Goal: Navigation & Orientation: Find specific page/section

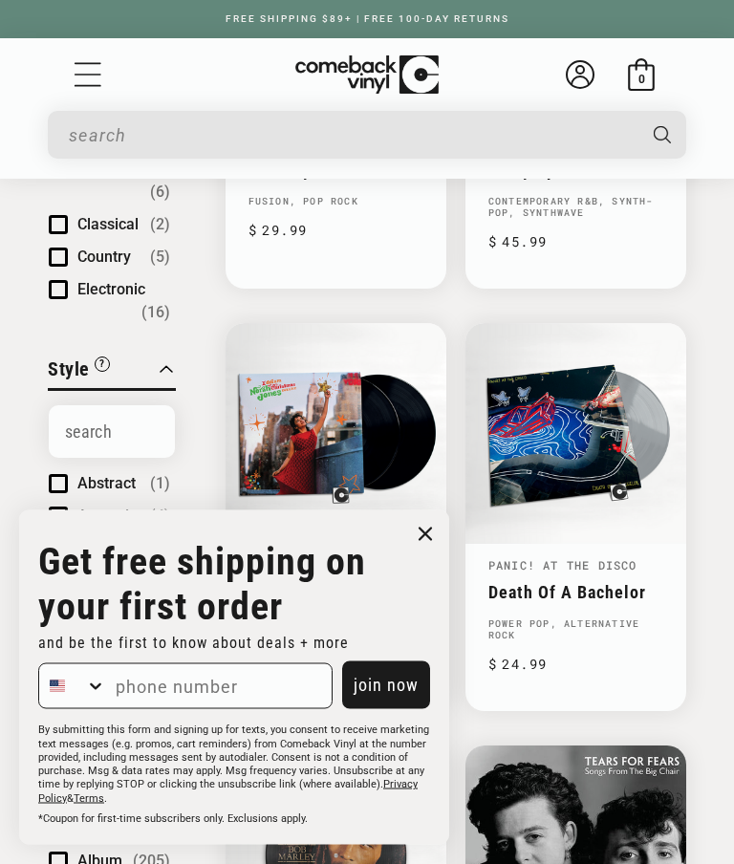
scroll to position [501, 0]
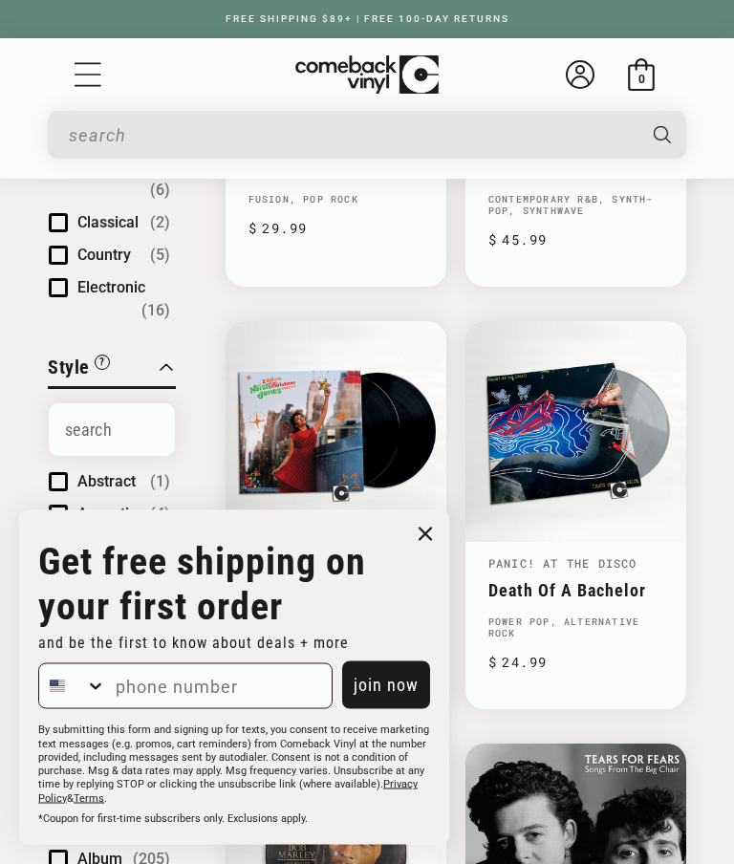
click at [436, 549] on circle "Close dialog" at bounding box center [426, 535] width 28 height 28
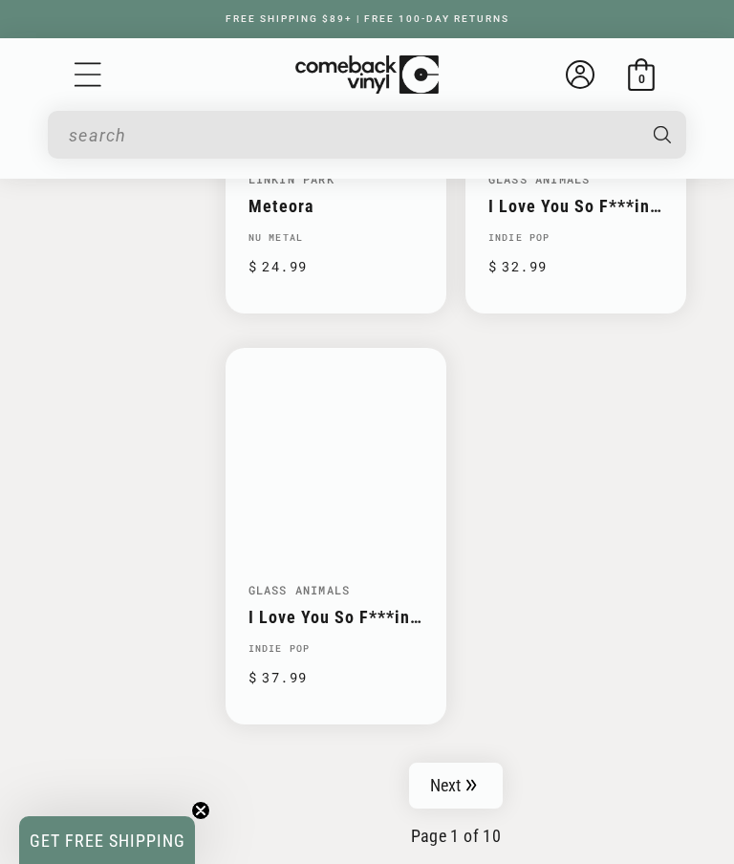
scroll to position [4250, 0]
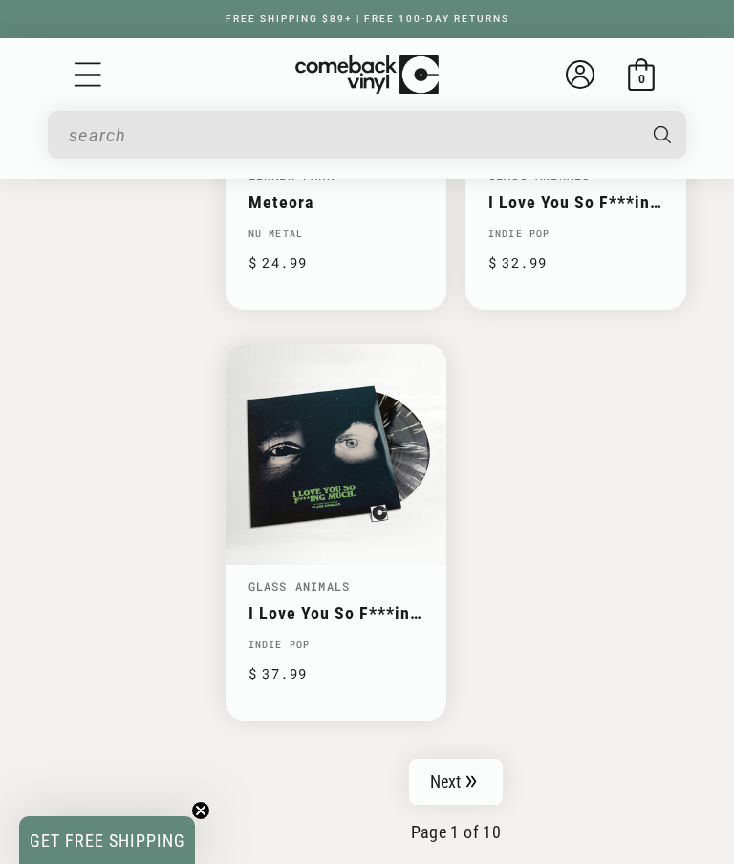
click at [470, 768] on link "Next" at bounding box center [456, 782] width 94 height 46
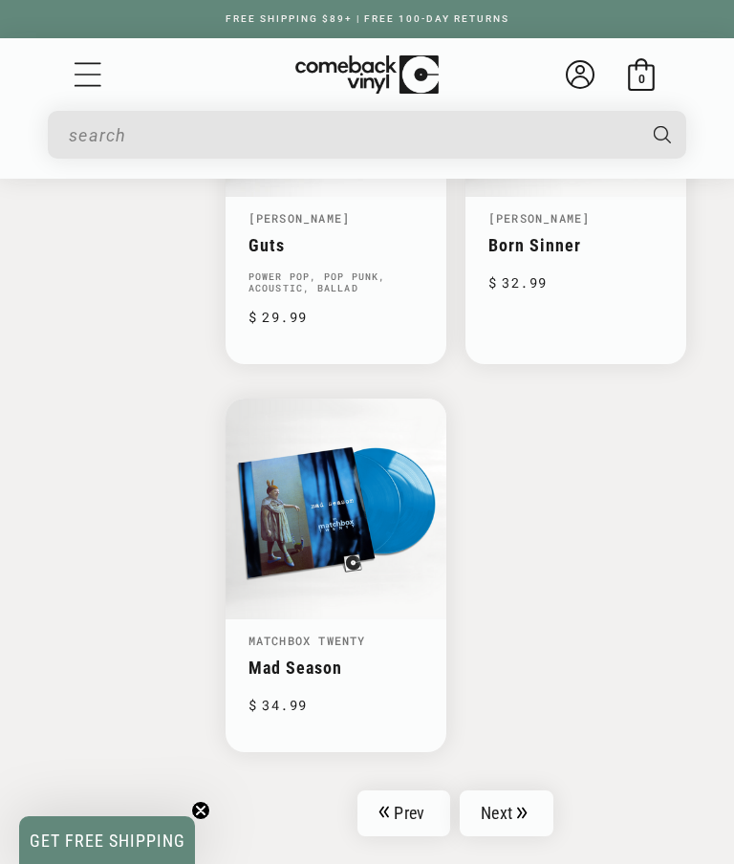
click at [523, 807] on icon "Pagination" at bounding box center [522, 813] width 11 height 12
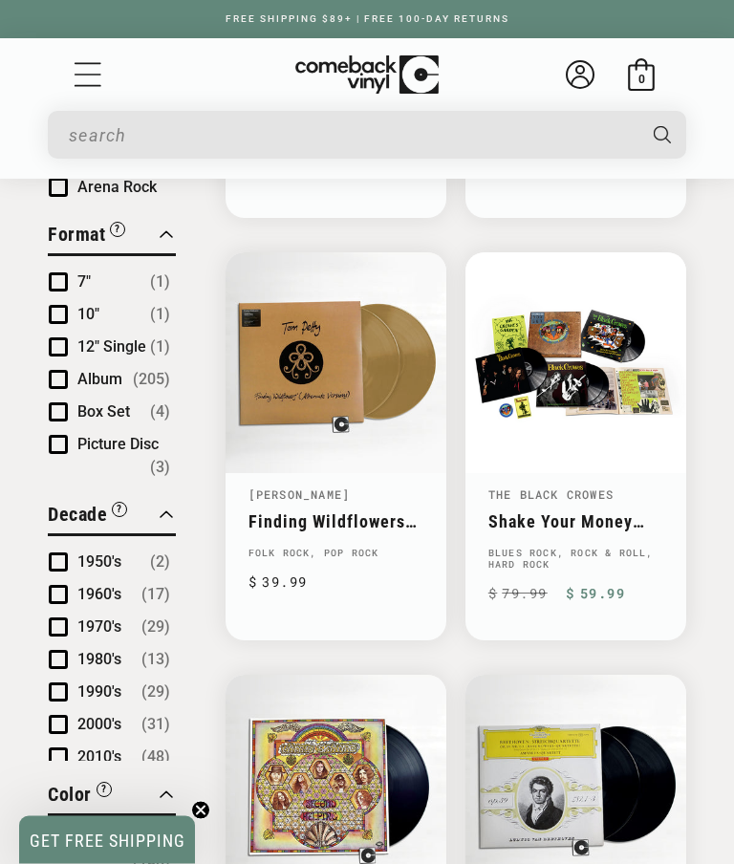
scroll to position [982, 0]
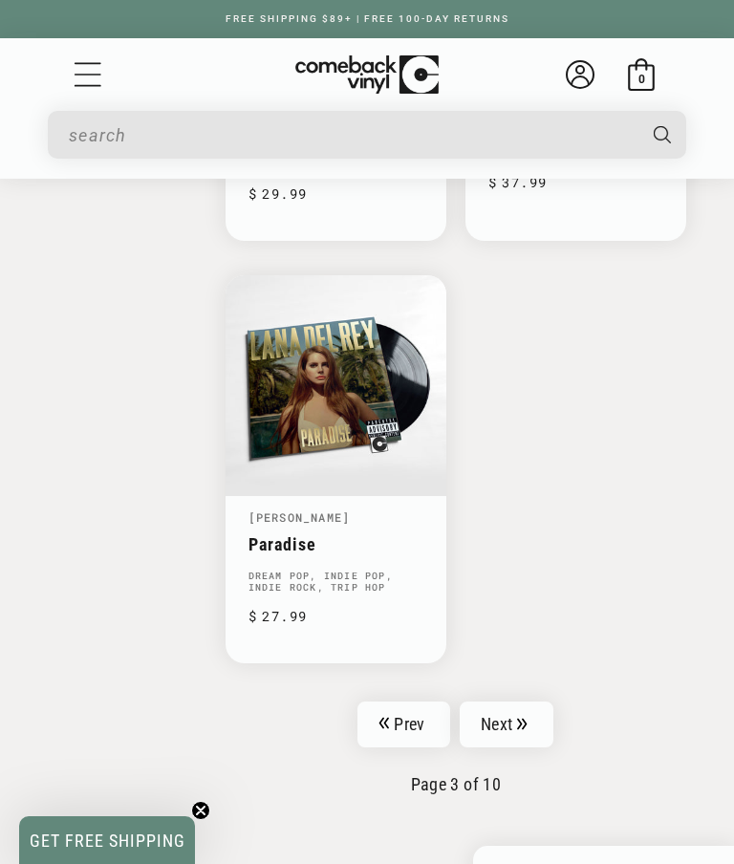
click at [529, 701] on link "Next" at bounding box center [507, 724] width 94 height 46
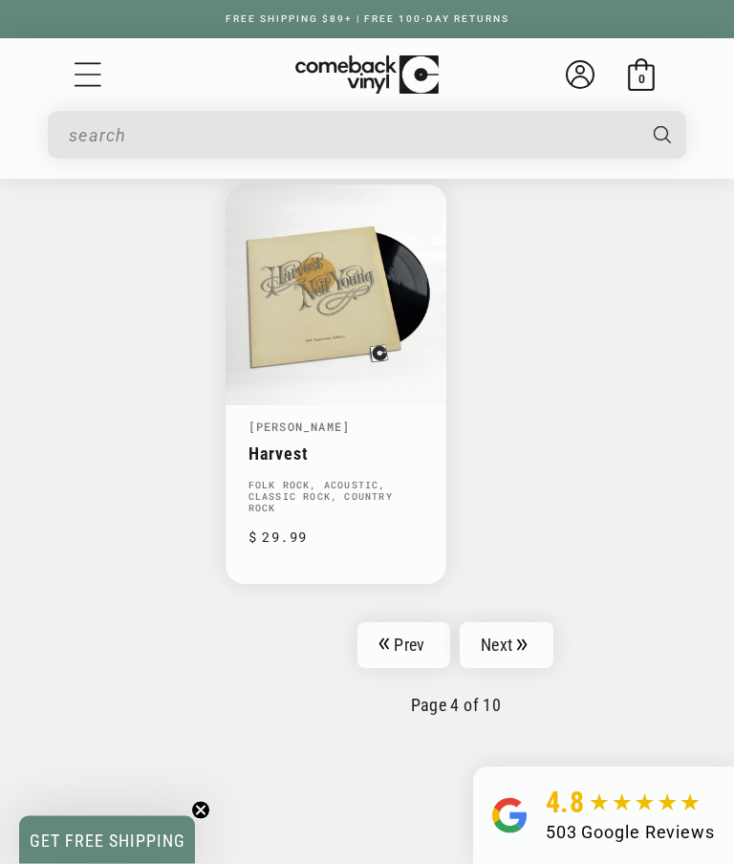
scroll to position [4403, 0]
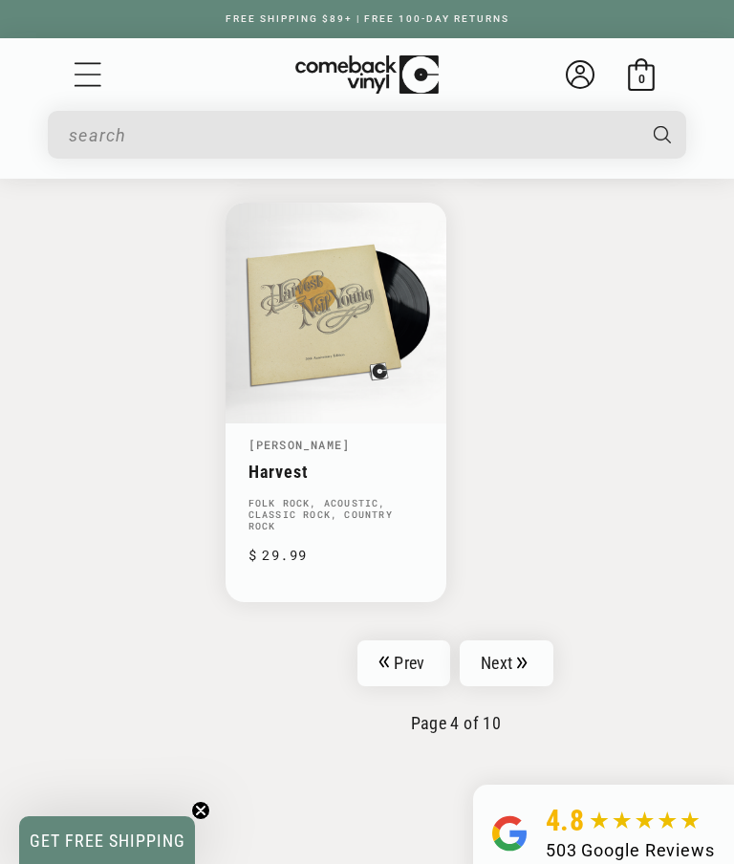
click at [535, 640] on link "Next" at bounding box center [507, 663] width 94 height 46
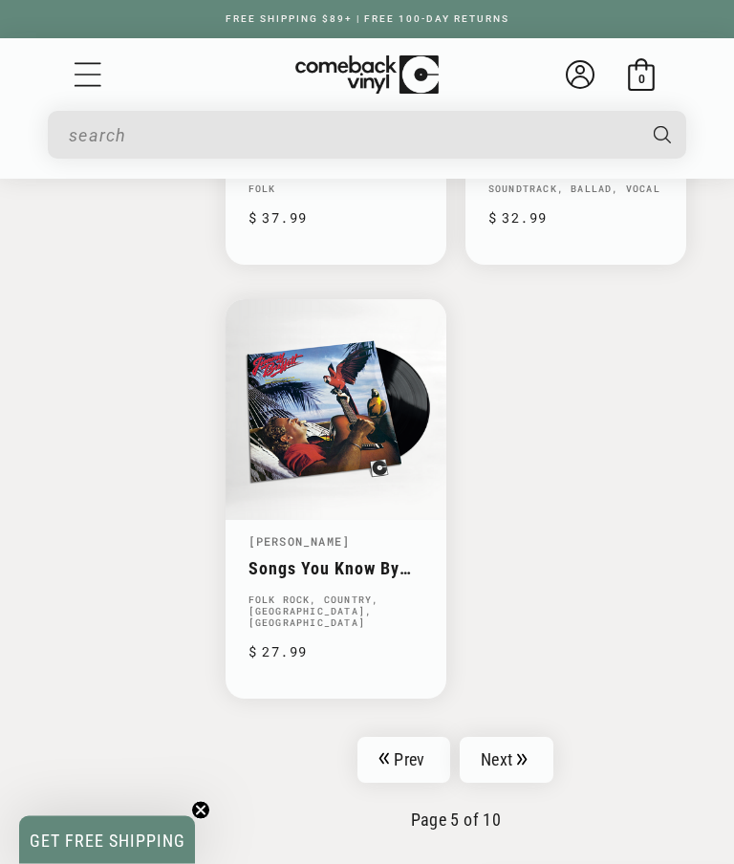
scroll to position [4284, 0]
click at [527, 736] on link "Next" at bounding box center [507, 759] width 94 height 46
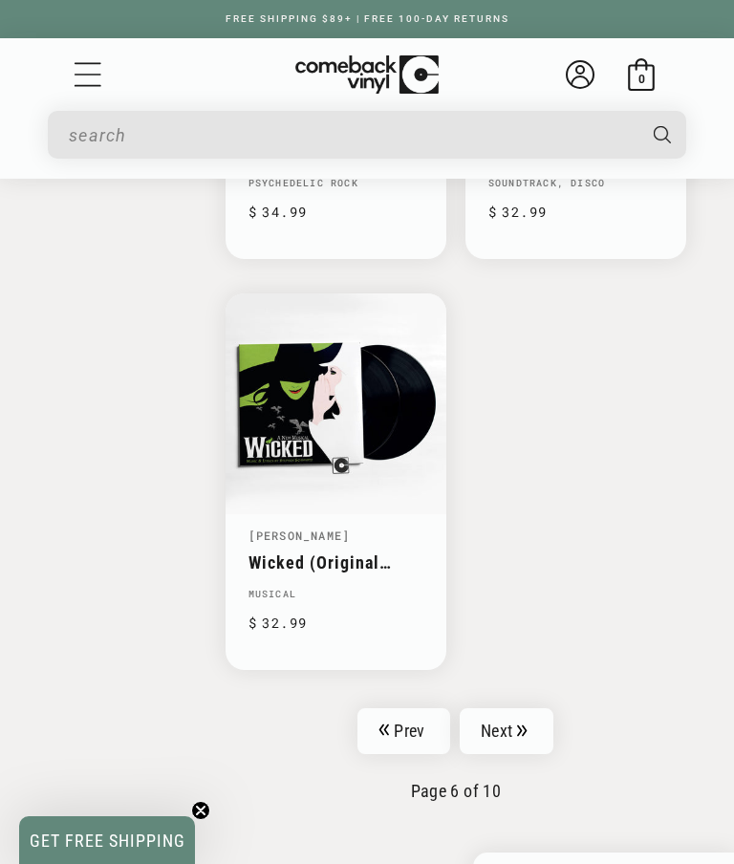
click at [541, 708] on link "Next" at bounding box center [507, 731] width 94 height 46
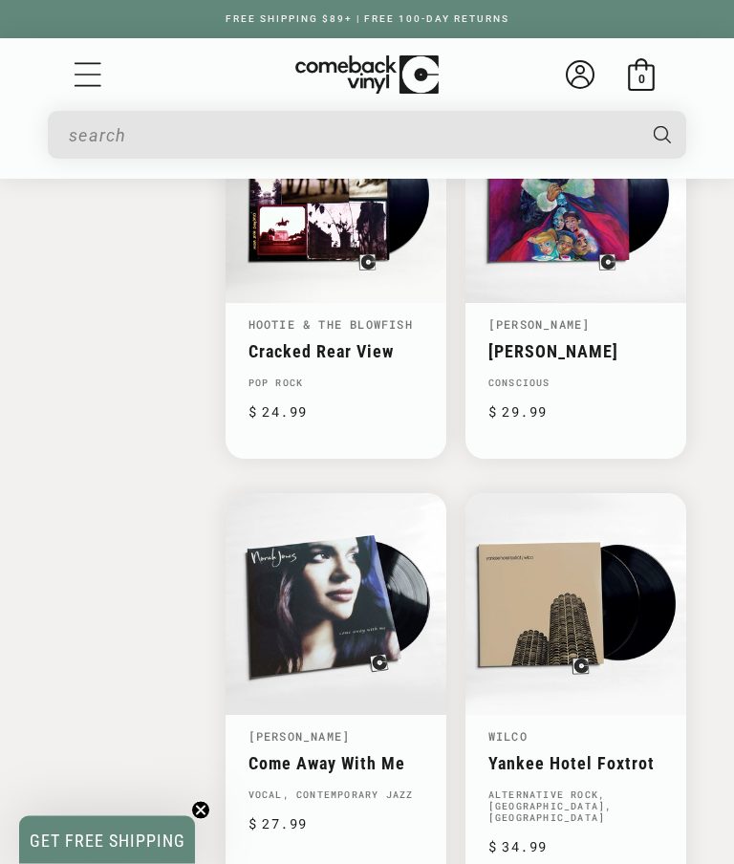
scroll to position [3644, 0]
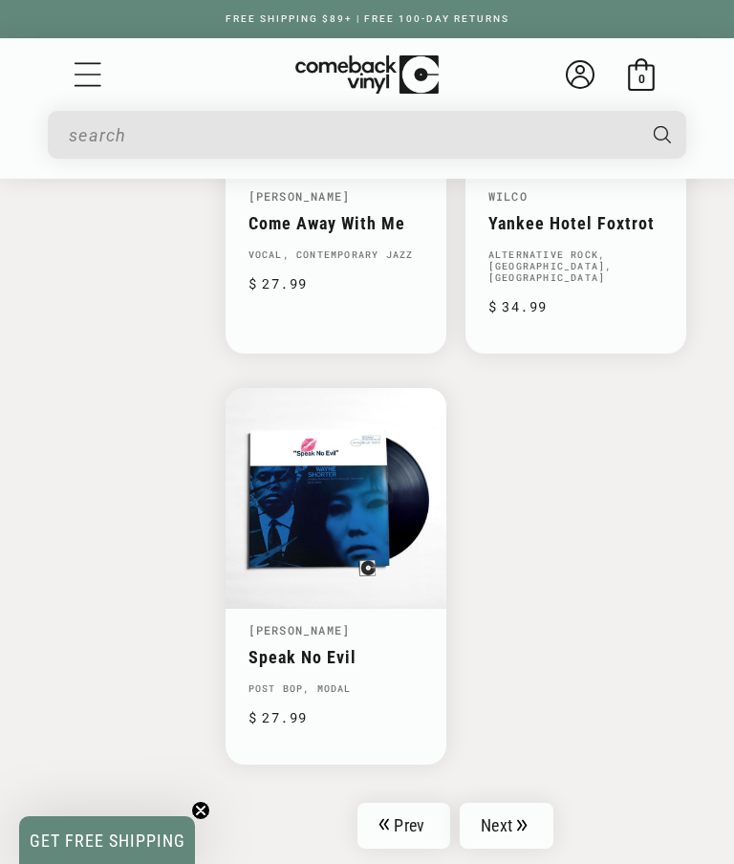
click at [522, 819] on icon "Pagination" at bounding box center [522, 825] width 11 height 12
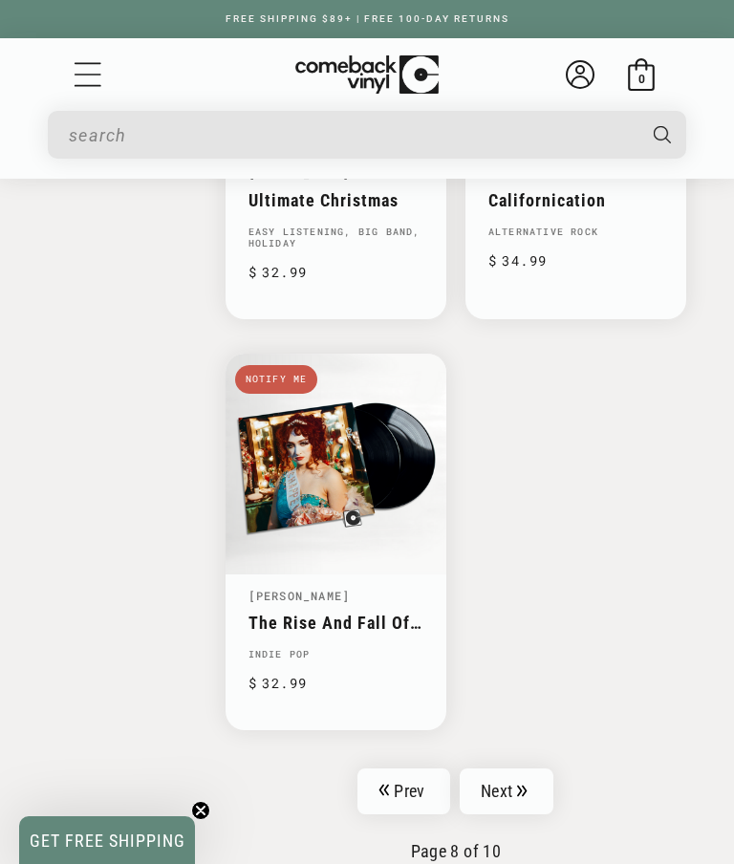
click at [529, 768] on link "Next" at bounding box center [507, 791] width 94 height 46
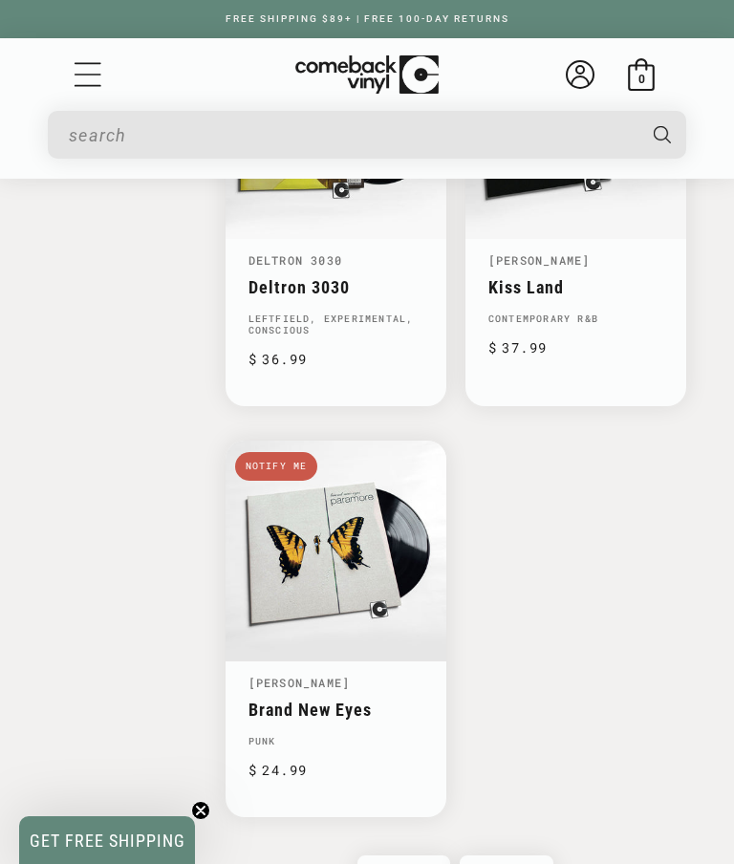
scroll to position [4166, 0]
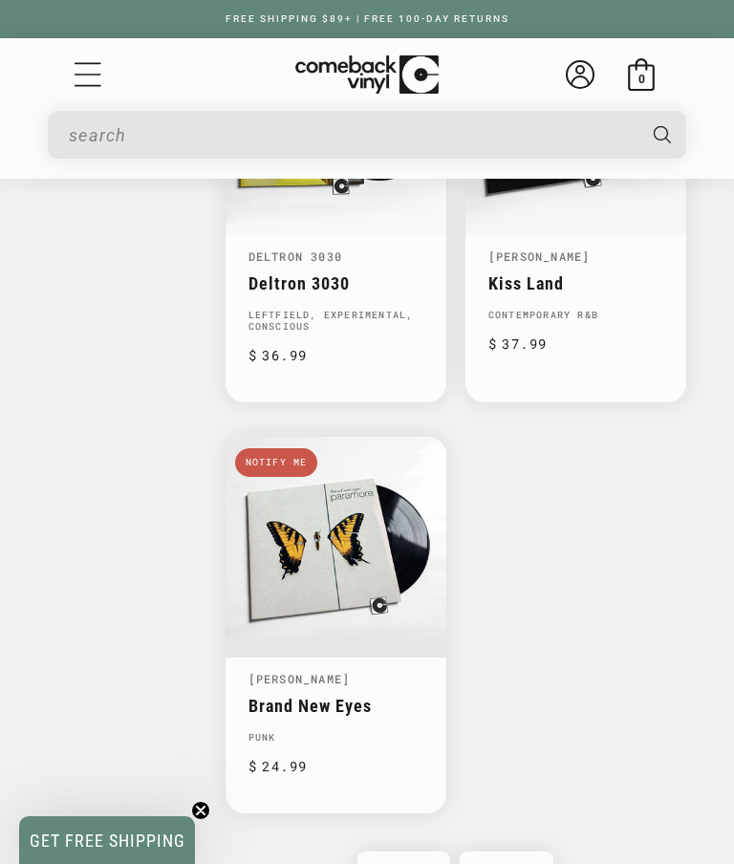
click at [519, 863] on icon "Pagination" at bounding box center [522, 874] width 11 height 12
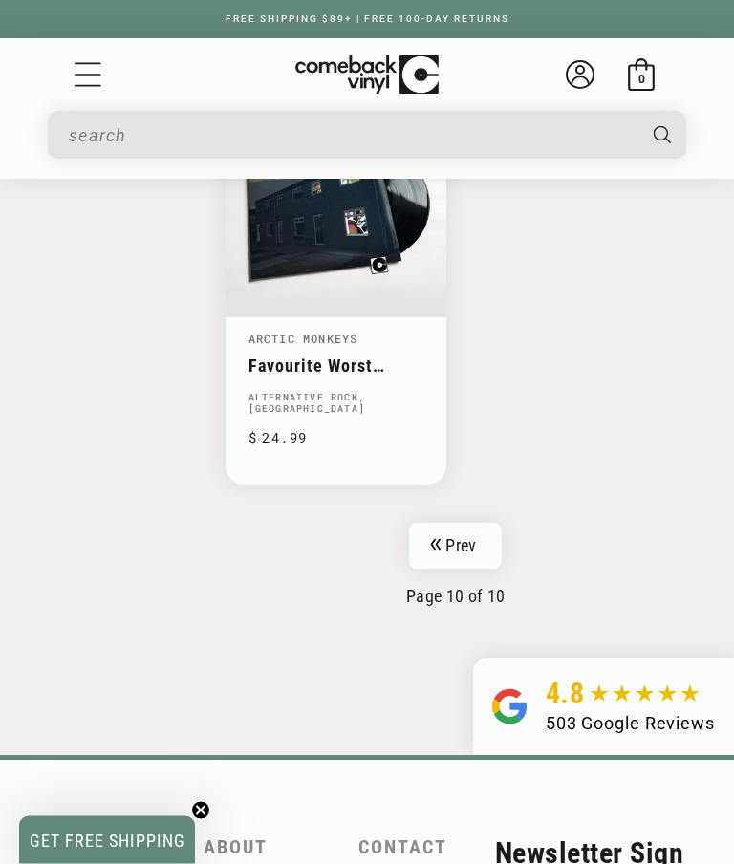
scroll to position [4141, 0]
